Goal: Use online tool/utility: Use online tool/utility

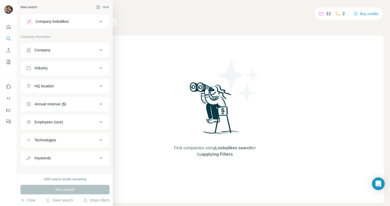
click at [38, 50] on div "Company" at bounding box center [42, 49] width 16 height 5
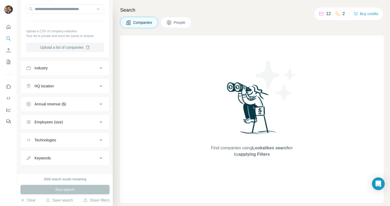
scroll to position [69, 0]
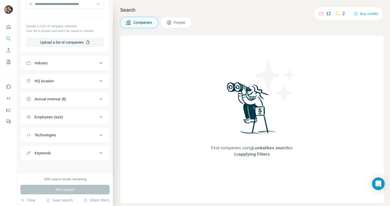
click at [61, 62] on div "Industry" at bounding box center [62, 62] width 72 height 5
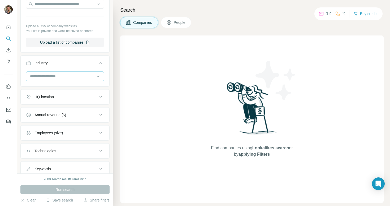
click at [47, 77] on input at bounding box center [61, 76] width 65 height 6
click at [54, 76] on input at bounding box center [61, 76] width 65 height 6
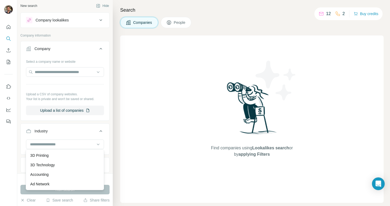
click at [55, 23] on div "Company lookalikes" at bounding box center [62, 20] width 72 height 6
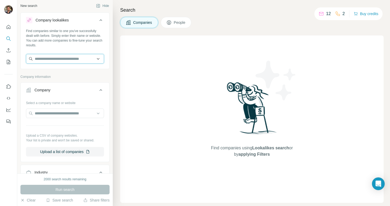
click at [46, 58] on input "text" at bounding box center [65, 59] width 78 height 10
paste input "**********"
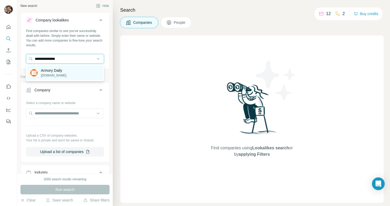
type input "**********"
click at [63, 73] on p "[DOMAIN_NAME]" at bounding box center [53, 75] width 25 height 5
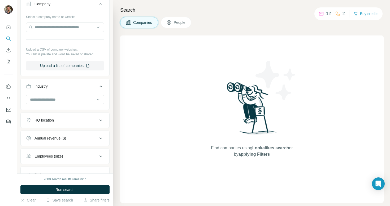
scroll to position [131, 0]
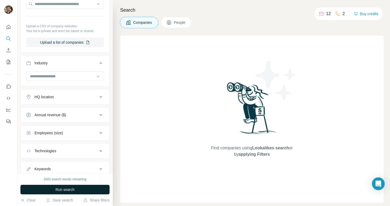
click at [71, 187] on button "Run search" at bounding box center [64, 190] width 89 height 10
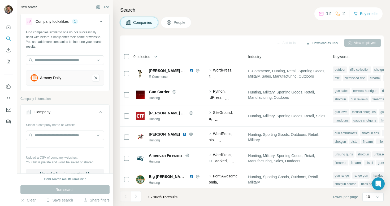
scroll to position [0, 378]
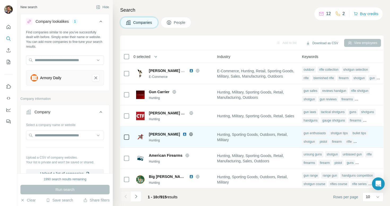
click at [190, 133] on icon at bounding box center [190, 133] width 1 height 3
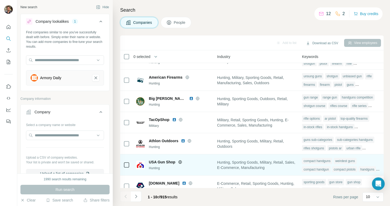
scroll to position [87, 378]
